Goal: Use online tool/utility: Utilize a website feature to perform a specific function

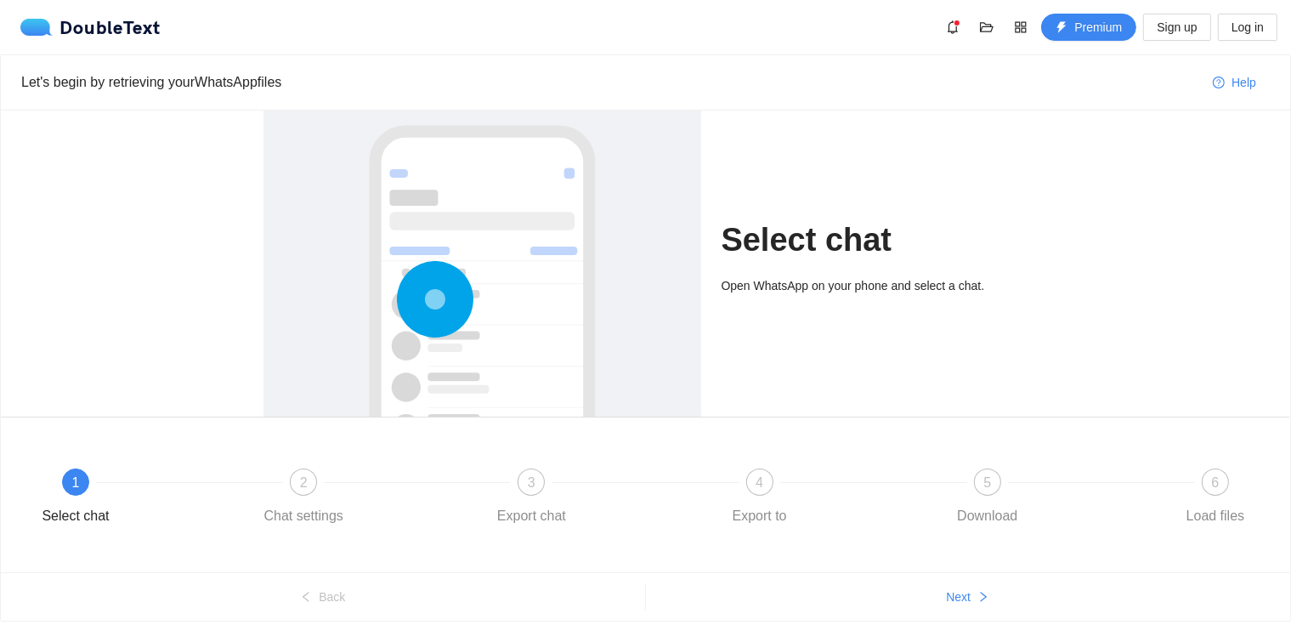
scroll to position [44, 0]
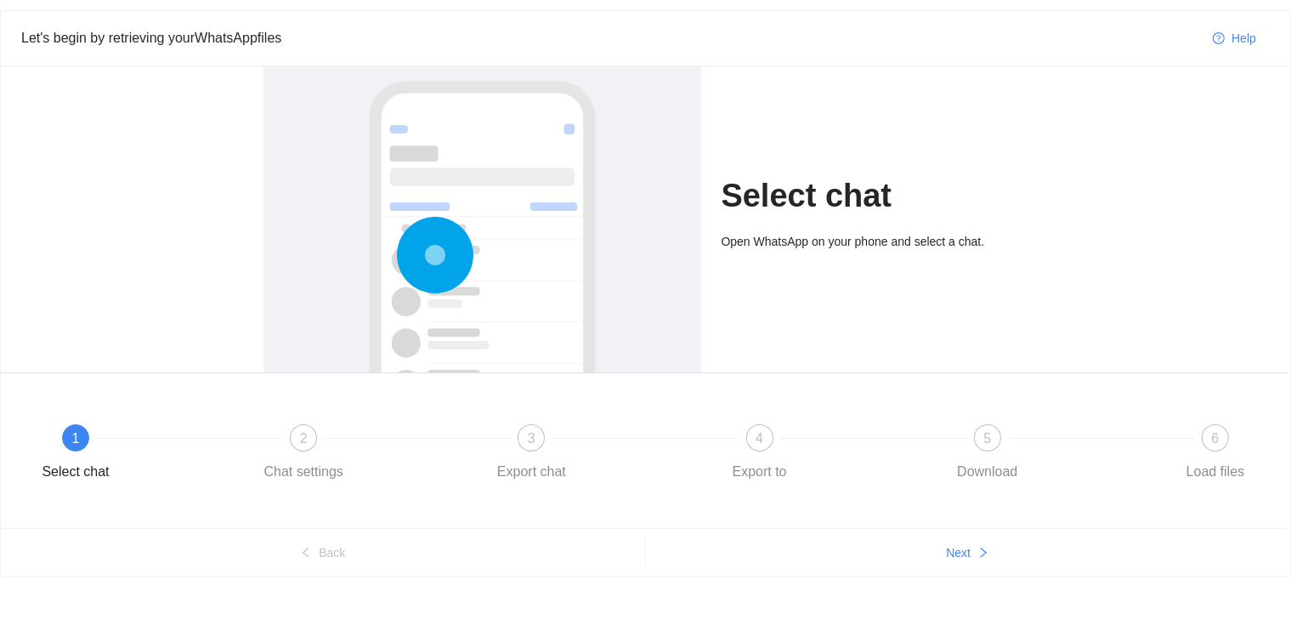
click at [755, 217] on div "Select chat Open WhatsApp on your phone and select a chat." at bounding box center [874, 219] width 307 height 306
click at [768, 252] on div "Open WhatsApp on your phone and select a chat." at bounding box center [874, 247] width 307 height 31
click at [962, 551] on span "Next" at bounding box center [958, 552] width 25 height 19
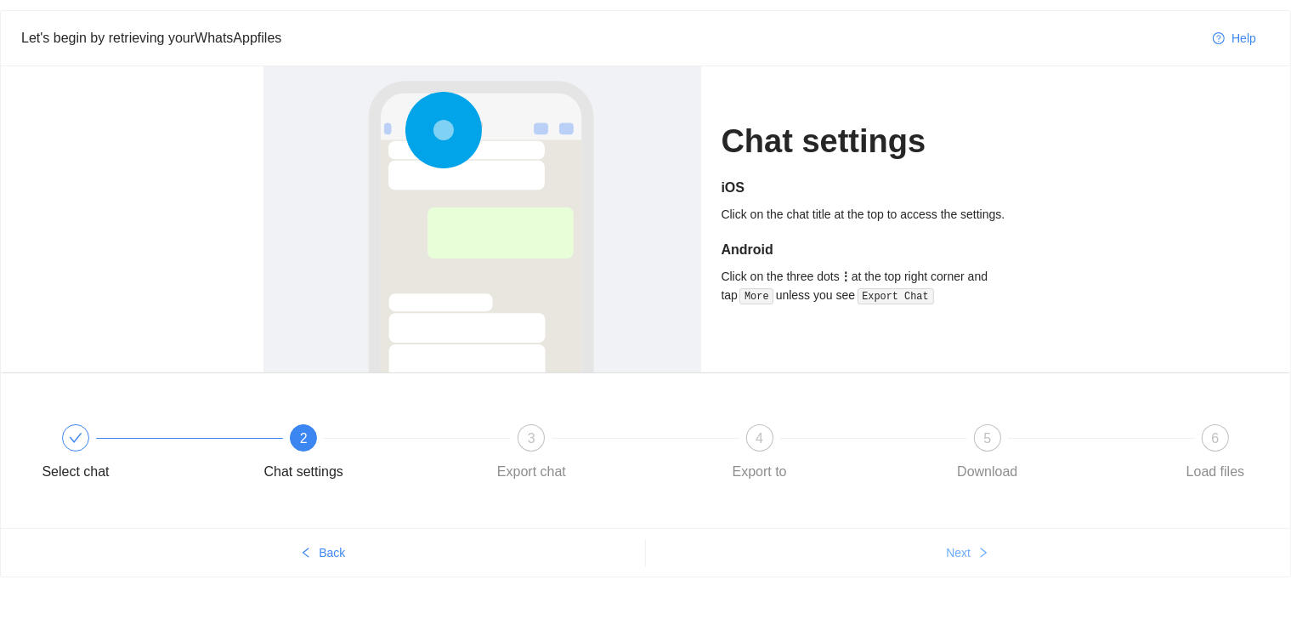
click at [969, 552] on span "Next" at bounding box center [958, 552] width 25 height 19
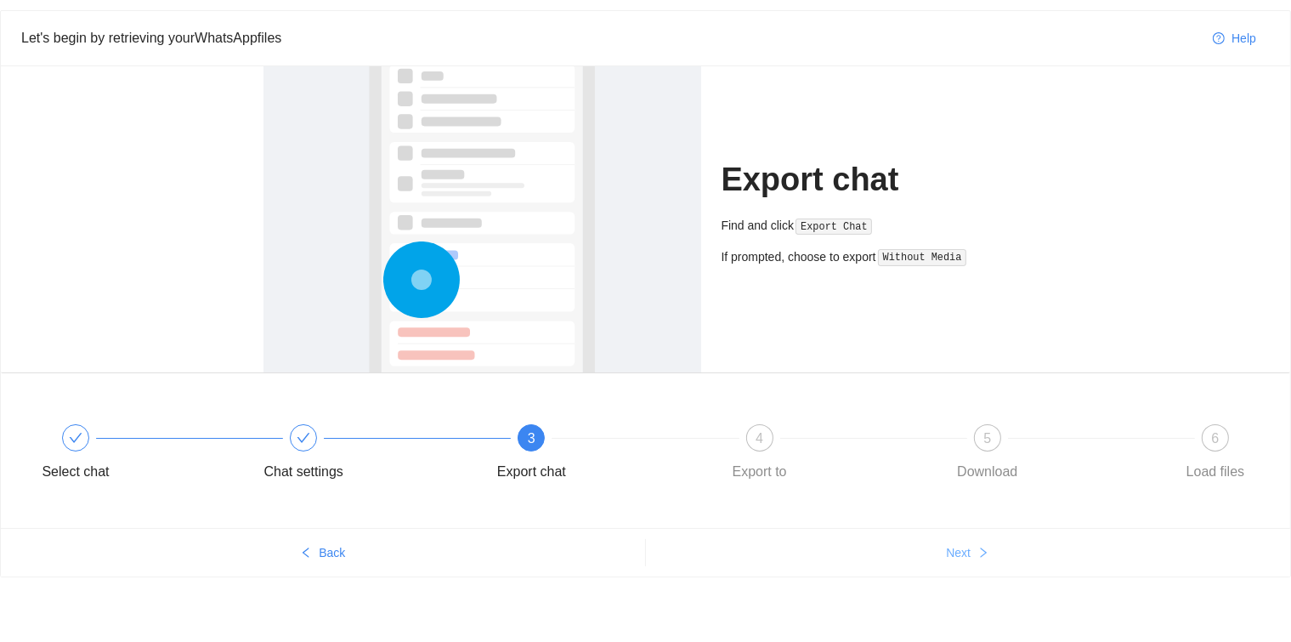
click at [975, 552] on button "Next" at bounding box center [968, 552] width 645 height 27
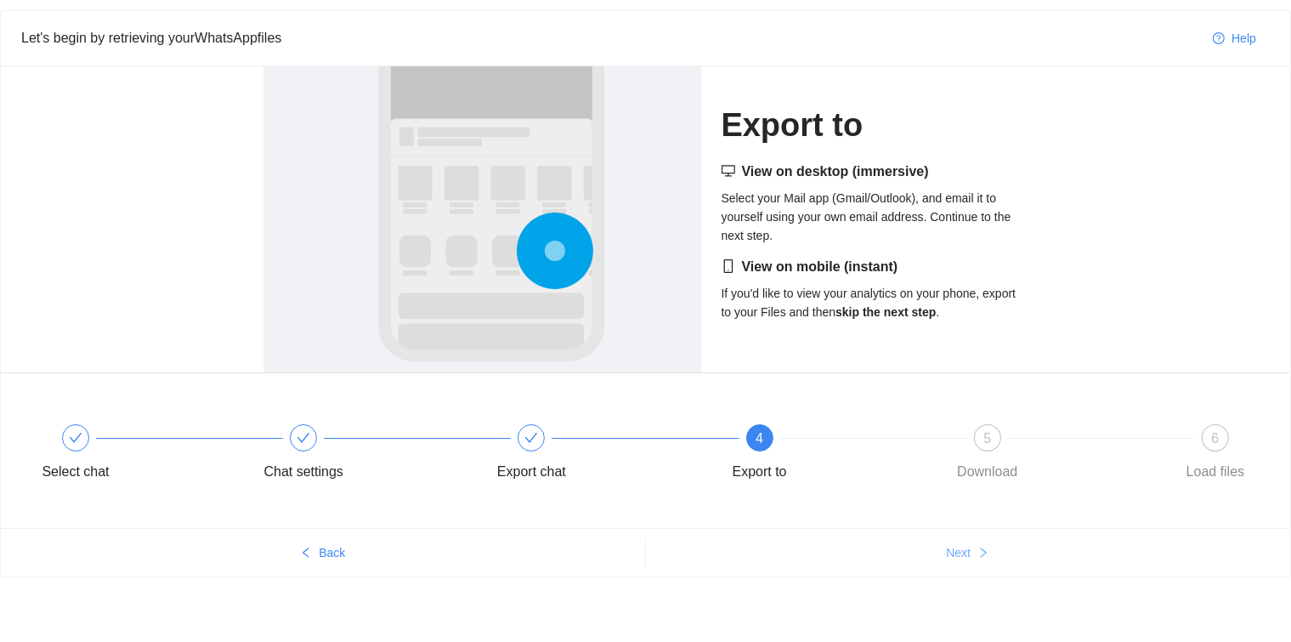
click at [975, 552] on button "Next" at bounding box center [968, 552] width 645 height 27
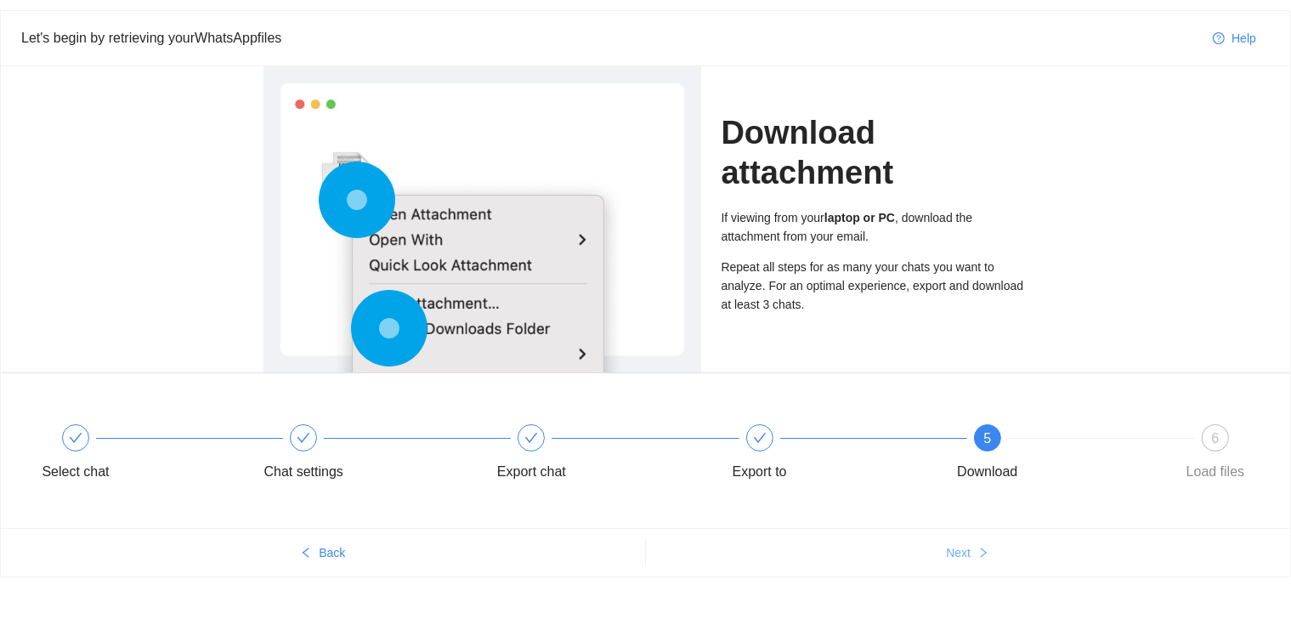
click at [975, 552] on button "Next" at bounding box center [968, 552] width 645 height 27
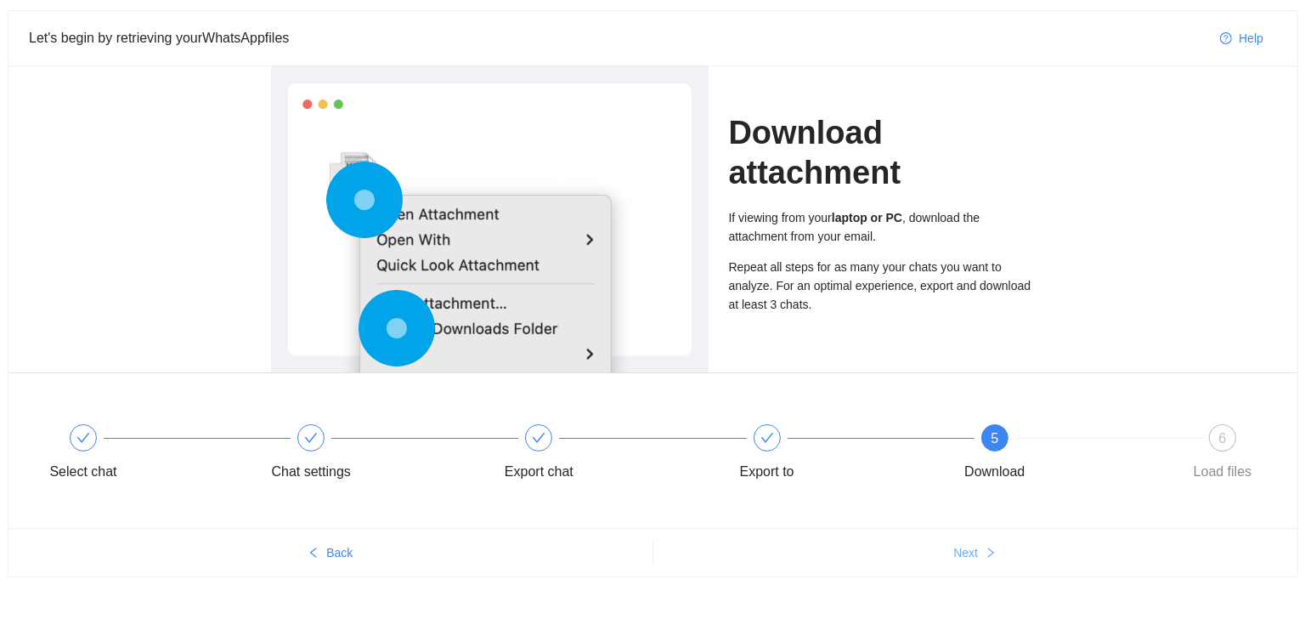
scroll to position [0, 0]
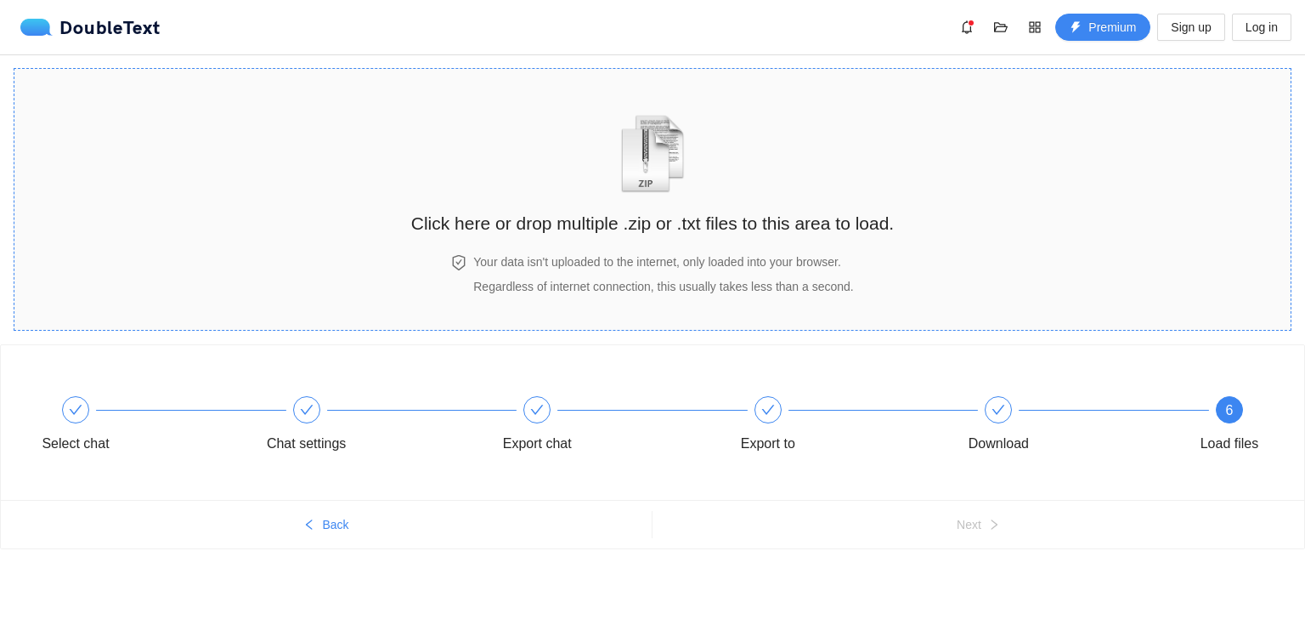
click at [659, 188] on img "zipOrTextIcon" at bounding box center [652, 154] width 79 height 78
click at [647, 178] on img "zipOrTextIcon" at bounding box center [652, 154] width 79 height 78
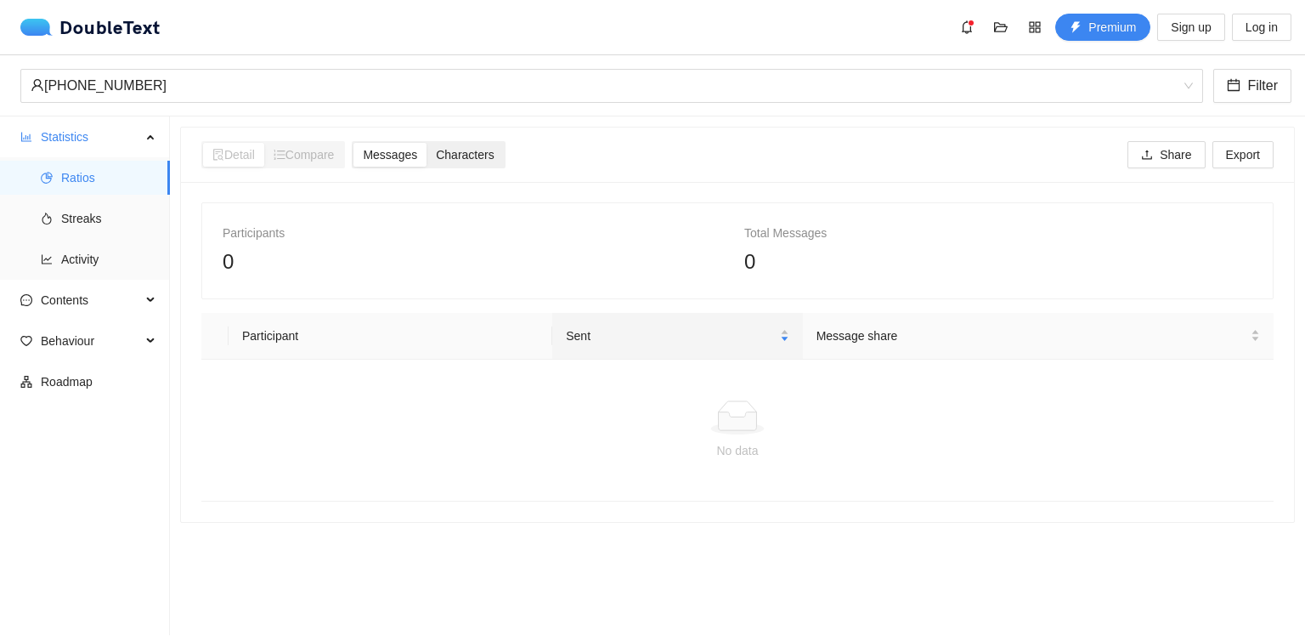
click at [458, 154] on span "Characters" at bounding box center [465, 155] width 58 height 14
click at [427, 143] on input "Characters" at bounding box center [427, 143] width 0 height 0
click at [383, 157] on span "Messages" at bounding box center [390, 155] width 54 height 14
click at [353, 143] on input "Messages" at bounding box center [353, 143] width 0 height 0
click at [92, 223] on span "Streaks" at bounding box center [108, 218] width 95 height 34
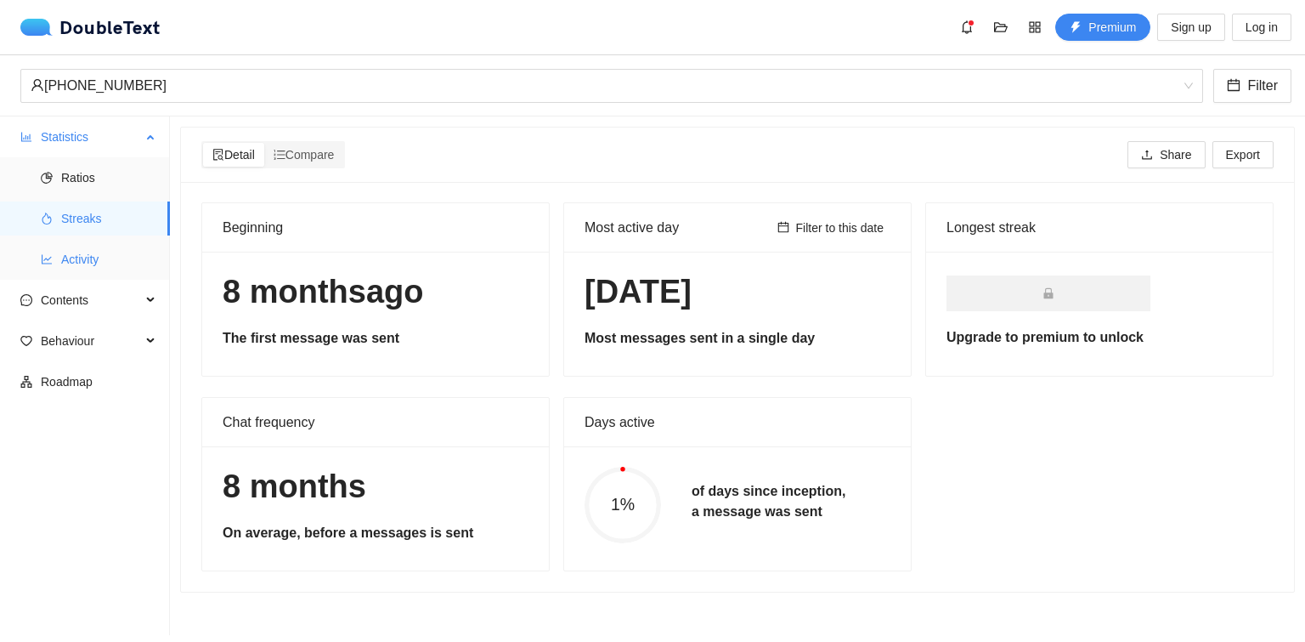
click at [79, 257] on span "Activity" at bounding box center [108, 259] width 95 height 34
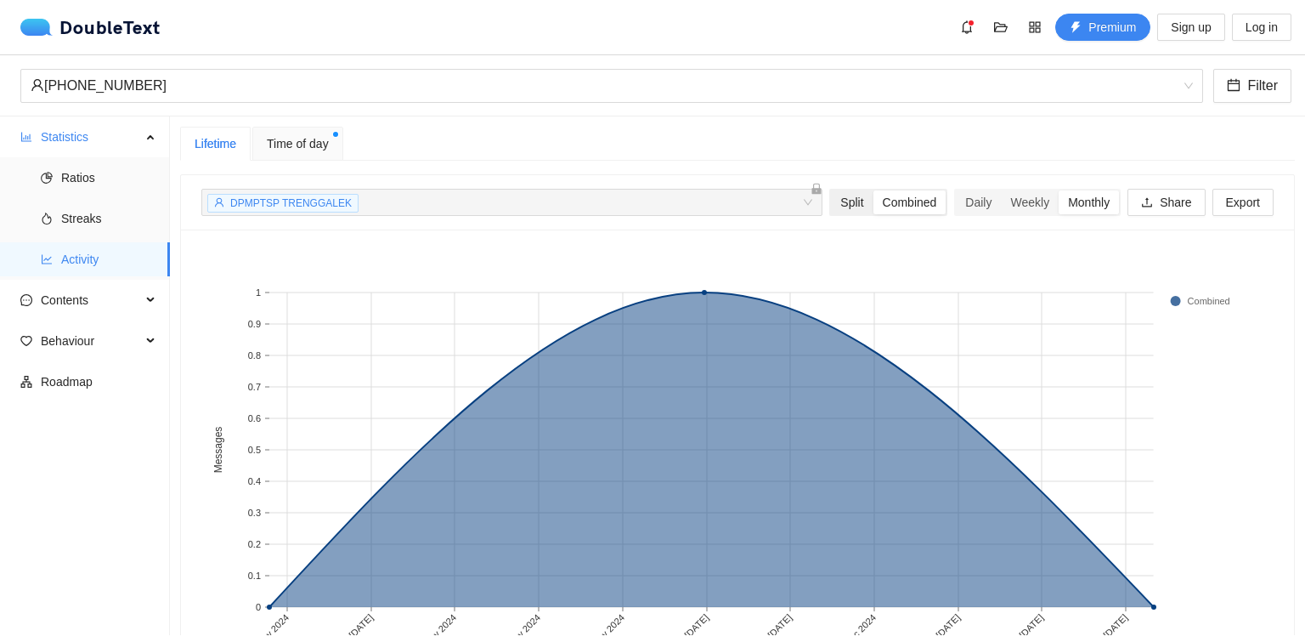
click at [836, 202] on div "Split" at bounding box center [852, 202] width 42 height 24
click at [831, 190] on input "Split" at bounding box center [831, 190] width 0 height 0
click at [894, 205] on div "Combined" at bounding box center [909, 202] width 73 height 24
click at [873, 190] on input "Combined" at bounding box center [873, 190] width 0 height 0
click at [840, 204] on div "Split" at bounding box center [852, 202] width 42 height 24
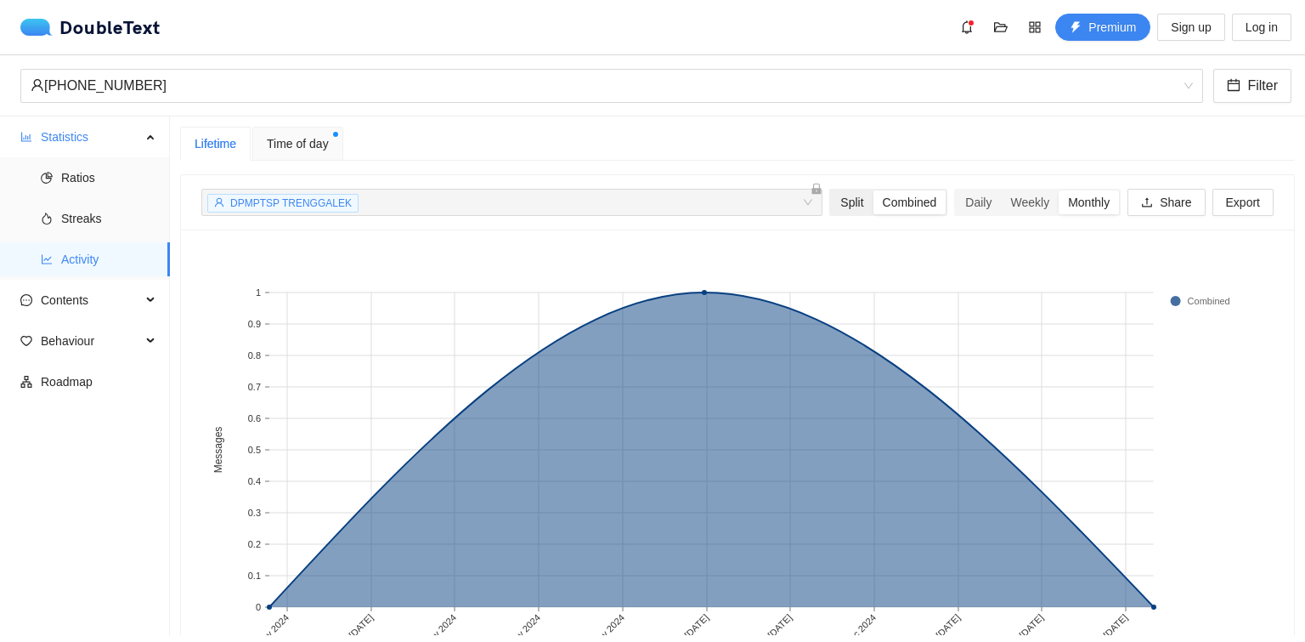
click at [831, 190] on input "Split" at bounding box center [831, 190] width 0 height 0
click at [306, 145] on span "Time of day" at bounding box center [298, 143] width 62 height 19
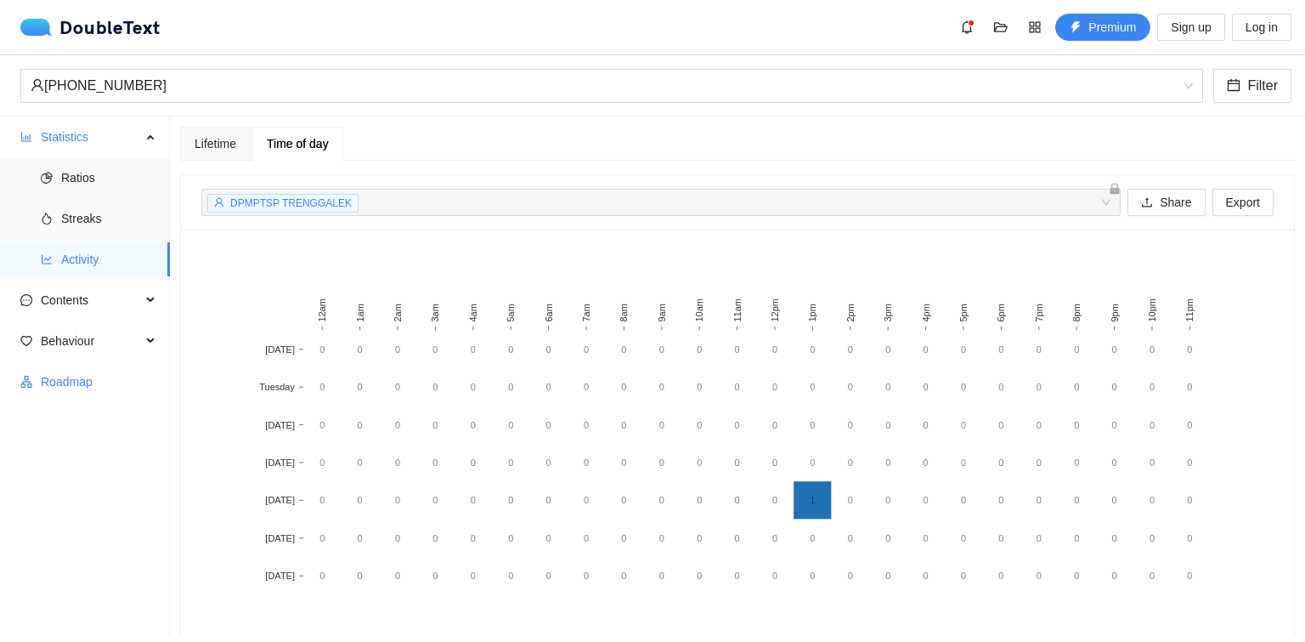
click at [68, 386] on span "Roadmap" at bounding box center [99, 382] width 116 height 34
